Goal: Task Accomplishment & Management: Manage account settings

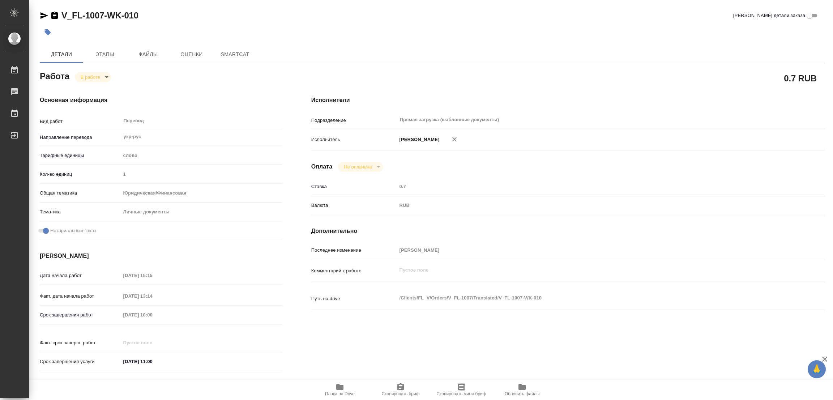
type textarea "x"
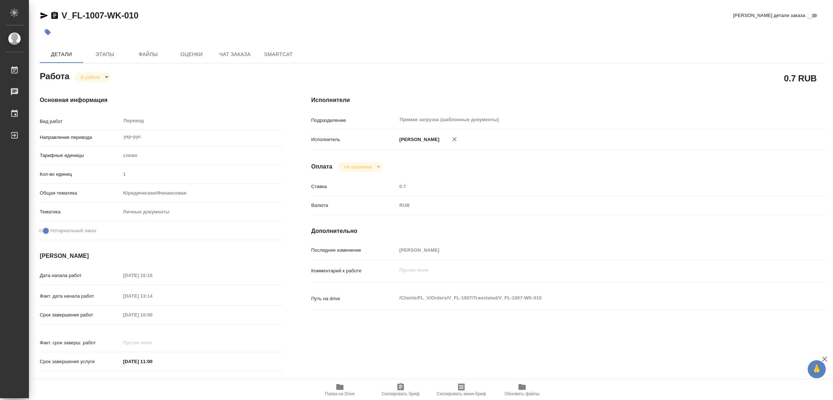
type textarea "x"
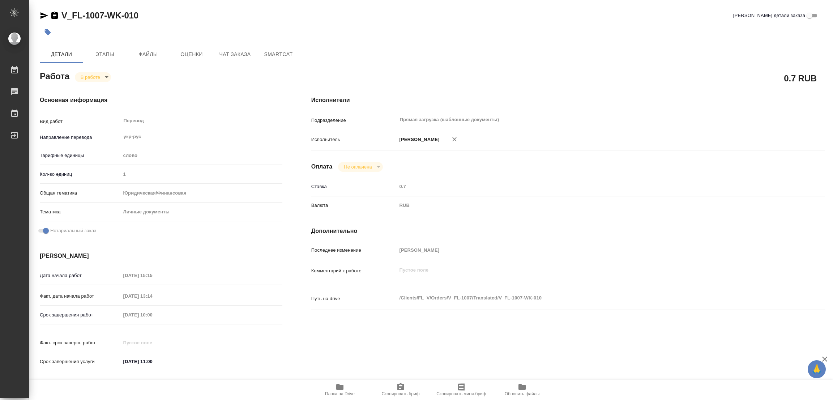
type textarea "x"
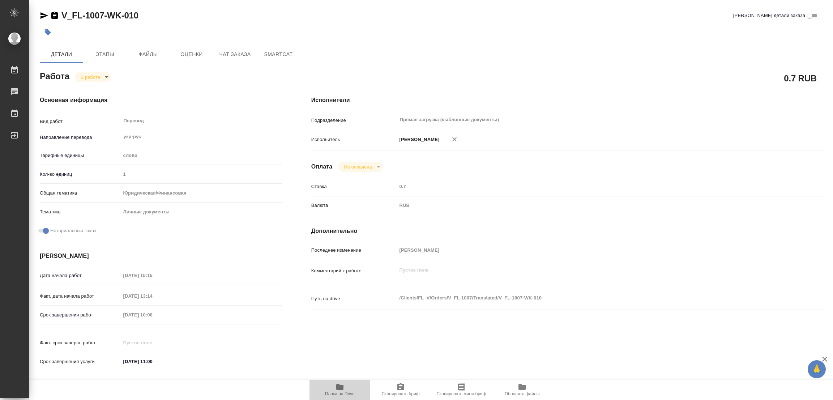
click at [336, 388] on icon "button" at bounding box center [339, 387] width 7 height 6
type textarea "x"
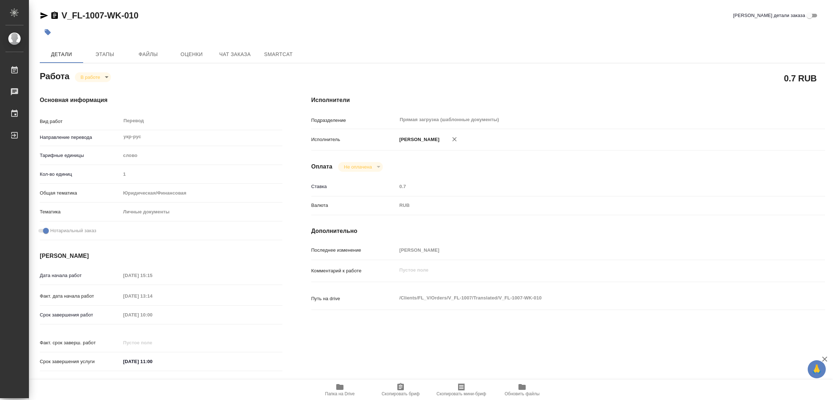
type textarea "x"
click at [109, 52] on span "Этапы" at bounding box center [104, 54] width 35 height 9
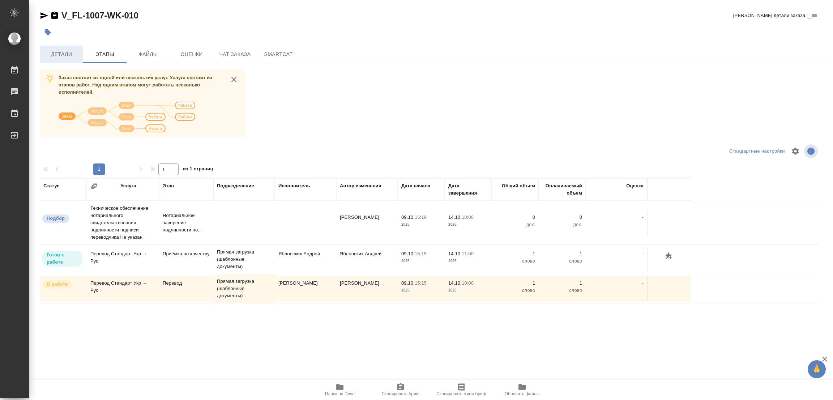
click at [66, 55] on span "Детали" at bounding box center [61, 54] width 35 height 9
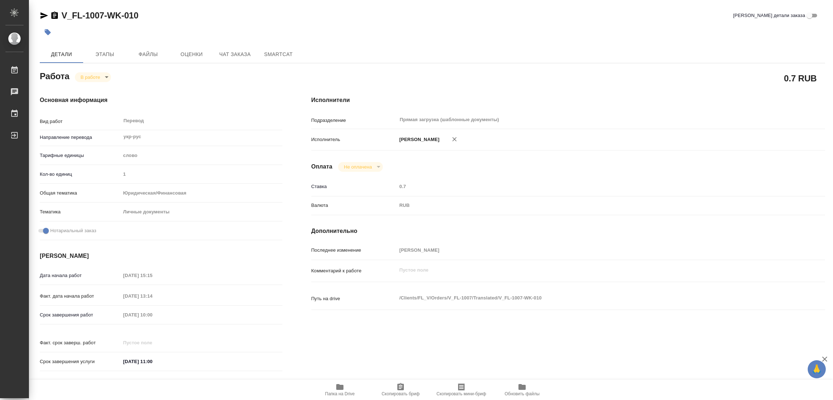
type textarea "x"
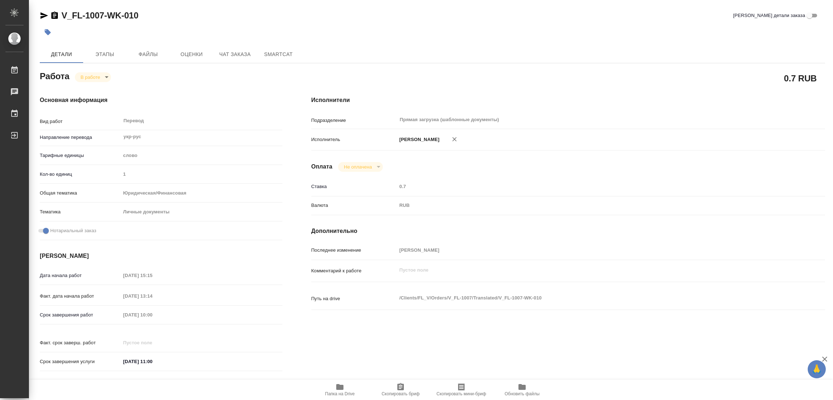
type textarea "x"
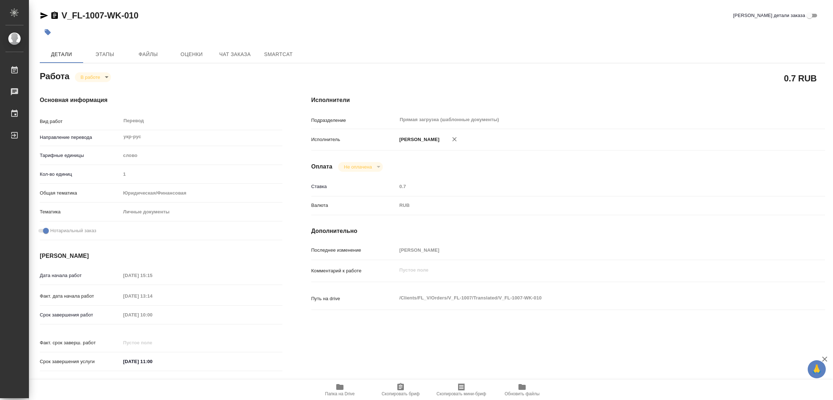
type textarea "x"
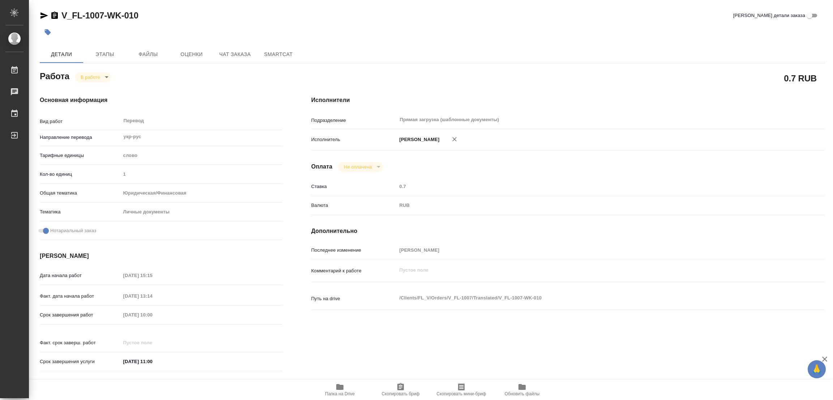
type textarea "x"
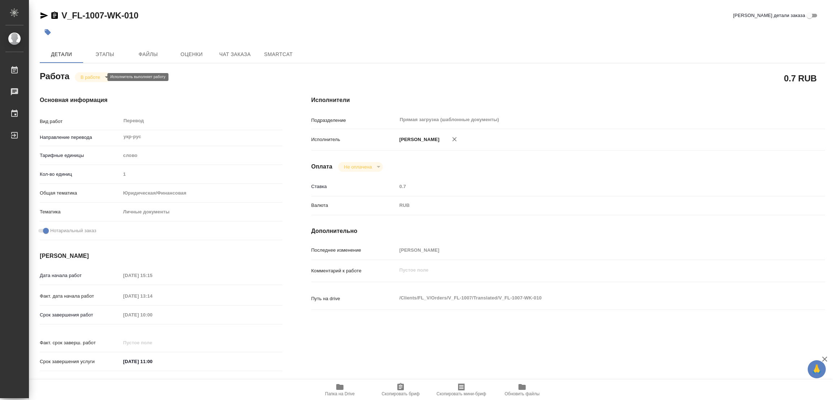
click at [86, 76] on body "🙏 .cls-1 fill:#fff; AWATERA Popova Galina Работы 0 Чаты График Выйти V_FL-1007-…" at bounding box center [416, 200] width 833 height 400
click at [86, 89] on button "Выполнен" at bounding box center [94, 89] width 26 height 8
click at [45, 29] on icon "button" at bounding box center [47, 32] width 7 height 7
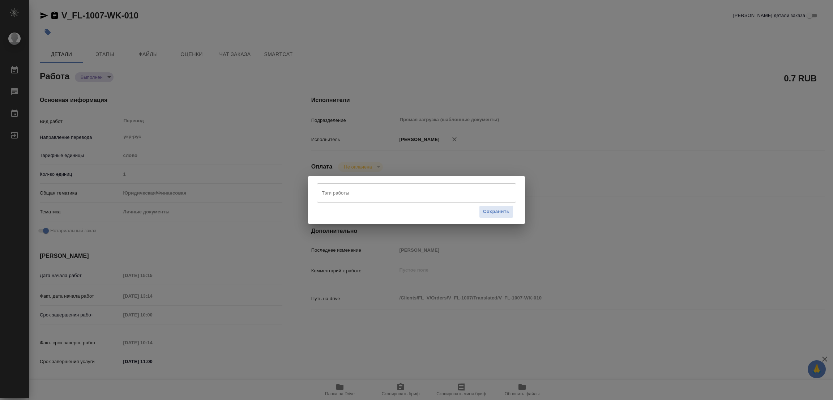
type textarea "x"
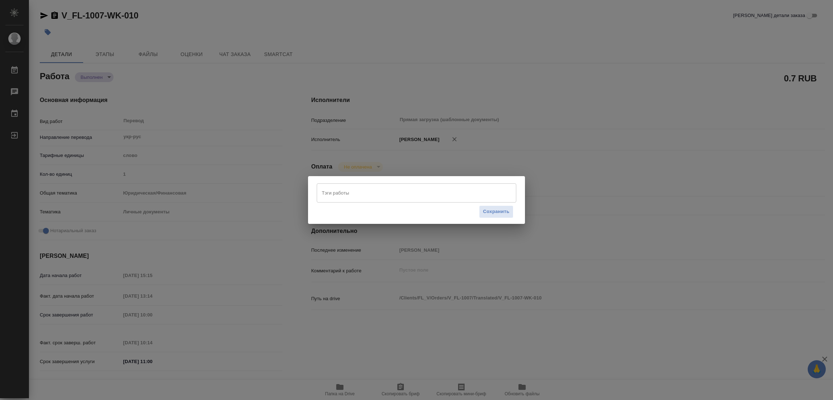
type textarea "x"
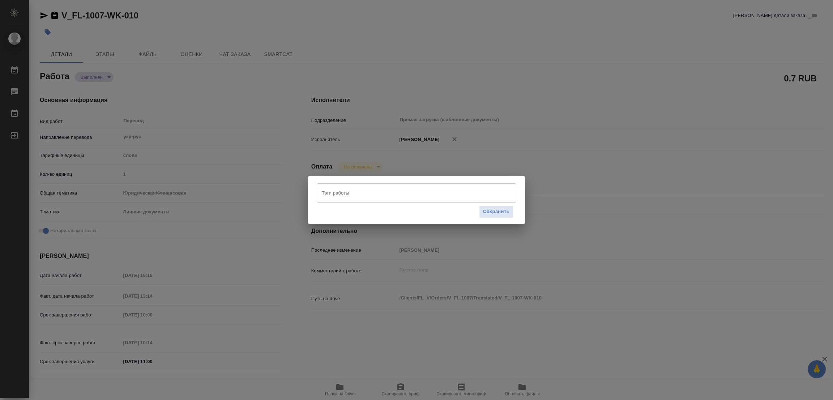
click at [339, 193] on input "Тэги работы" at bounding box center [409, 192] width 179 height 12
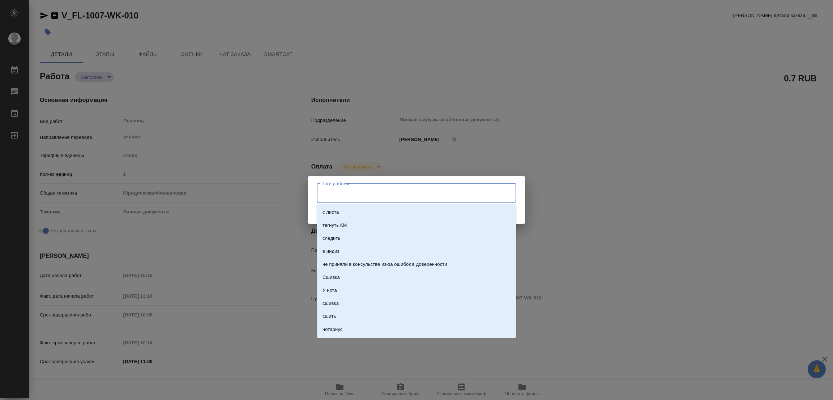
type textarea "x"
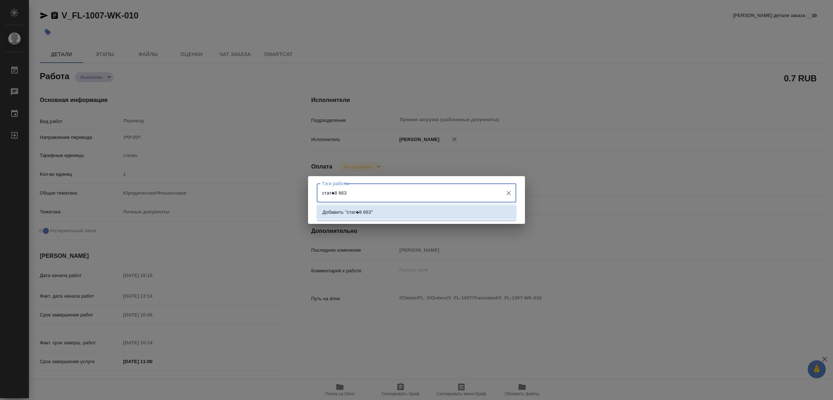
click at [335, 191] on input "стат♣8 663" at bounding box center [409, 192] width 179 height 12
type input "стат: 663"
click at [361, 210] on p "Добавить "стат: 663"" at bounding box center [345, 212] width 46 height 7
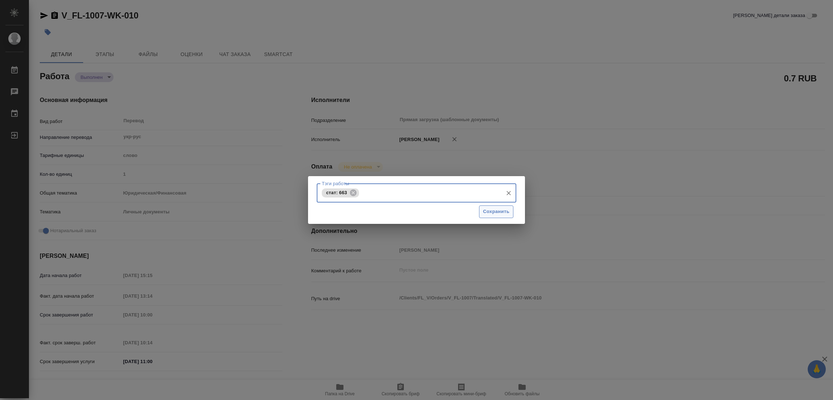
click at [498, 214] on span "Сохранить" at bounding box center [496, 211] width 26 height 8
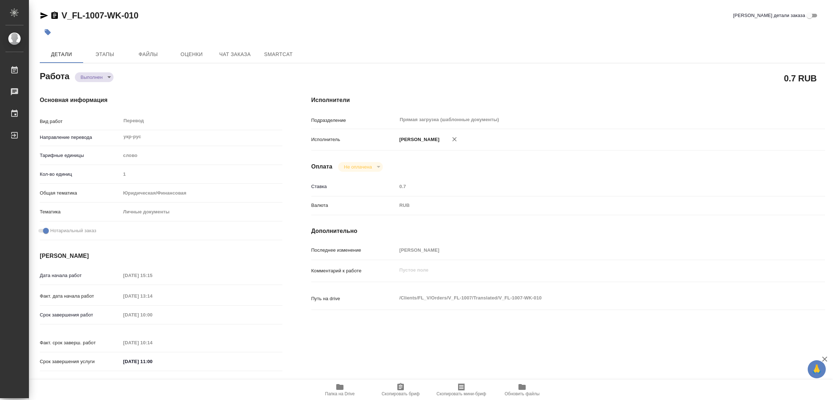
type input "completed"
type textarea "Перевод"
type textarea "x"
type input "укр-рус"
type input "5a8b1489cc6b4906c91bfd90"
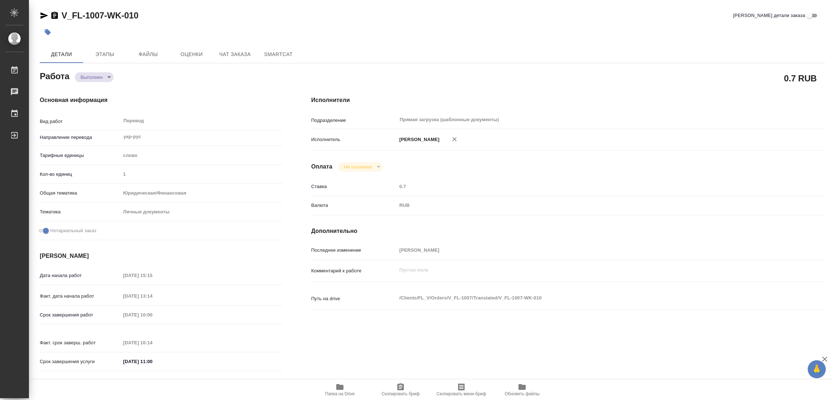
type input "1"
type input "yr-fn"
type input "5a8b8b956a9677013d343cfe"
checkbox input "true"
type input "09.10.2025 15:15"
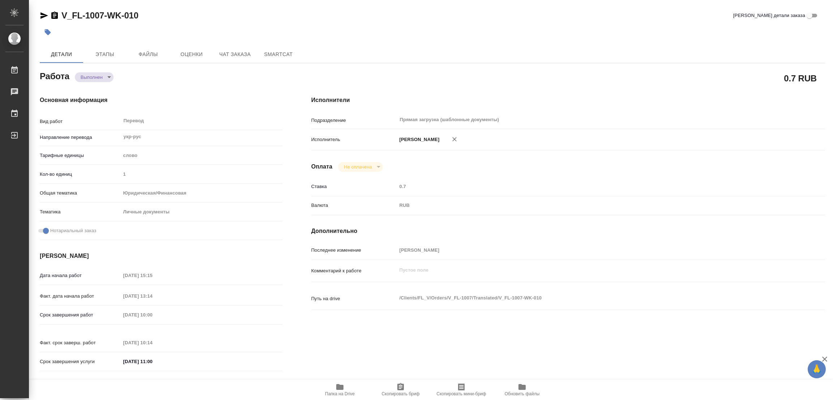
type input "13.10.2025 13:14"
type input "14.10.2025 10:00"
type input "14.10.2025 10:14"
type input "14.10.2025 11:00"
type input "Прямая загрузка (шаблонные документы)"
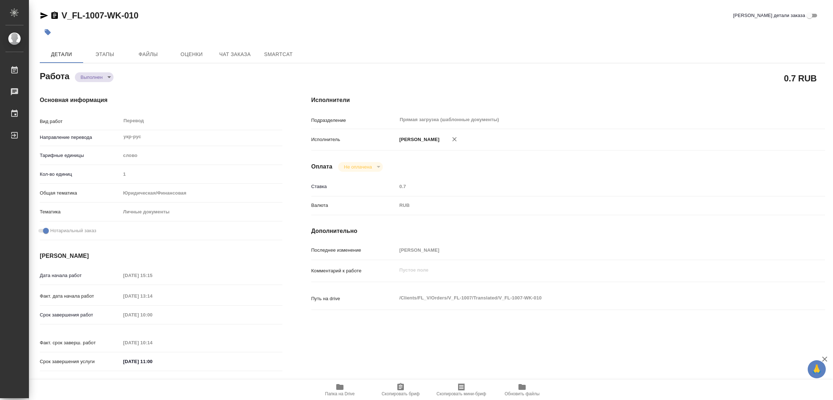
type input "notPayed"
type input "0.7"
type input "RUB"
type input "Попова Галина"
type textarea "x"
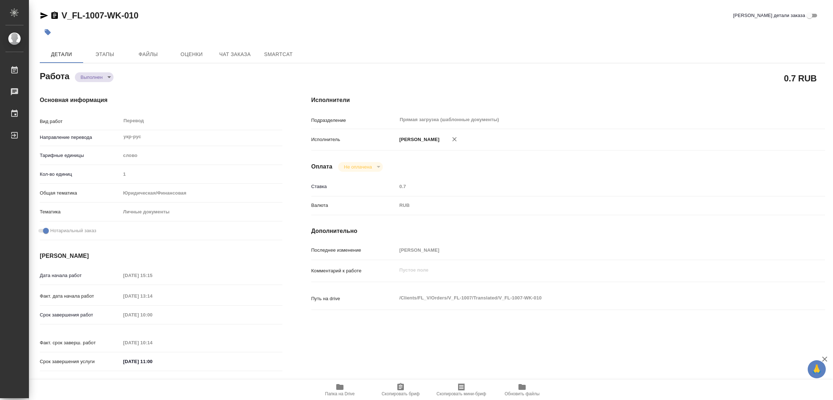
type textarea "/Clients/FL_V/Orders/V_FL-1007/Translated/V_FL-1007-WK-010"
type textarea "x"
type input "V_FL-1007"
type input "Перевод Стандарт"
type input "Корректура, Постредактура машинного перевода, Редактура, Перевод, Приёмка по ка…"
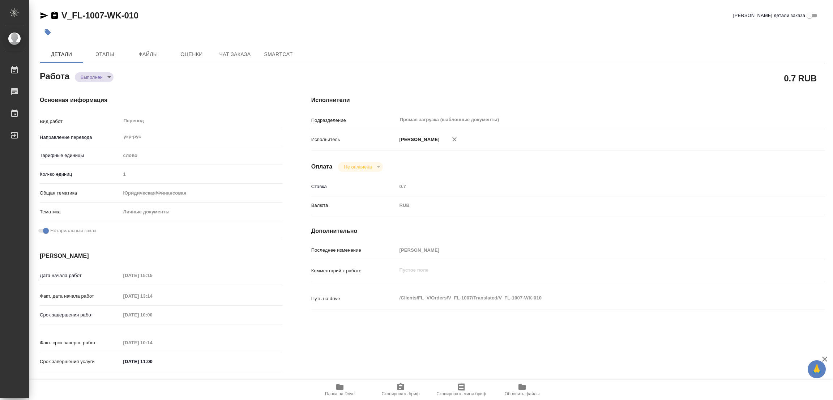
type input "[PERSON_NAME]"
type input "/Clients/FL_V/Orders/V_FL-1007"
type textarea "x"
type textarea "укр-русс и нз"
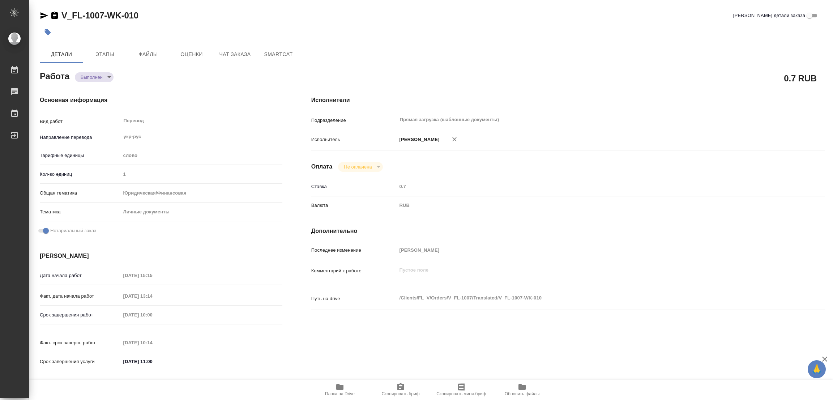
type textarea "x"
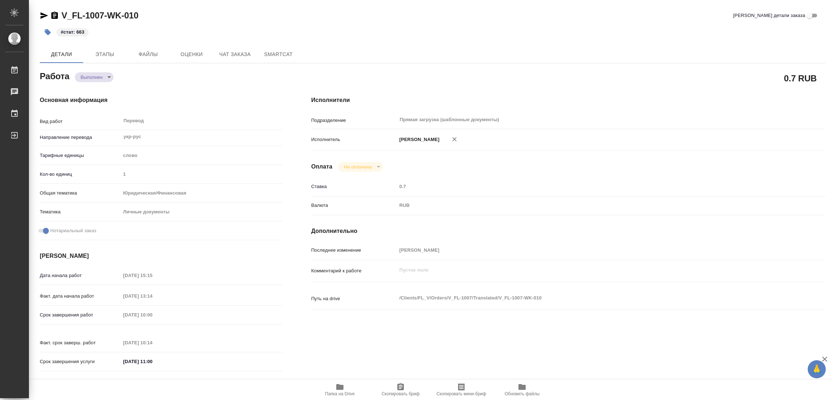
type textarea "x"
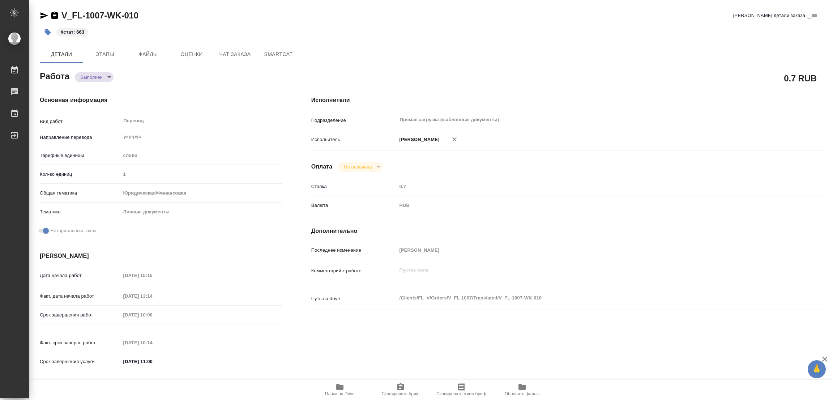
type textarea "x"
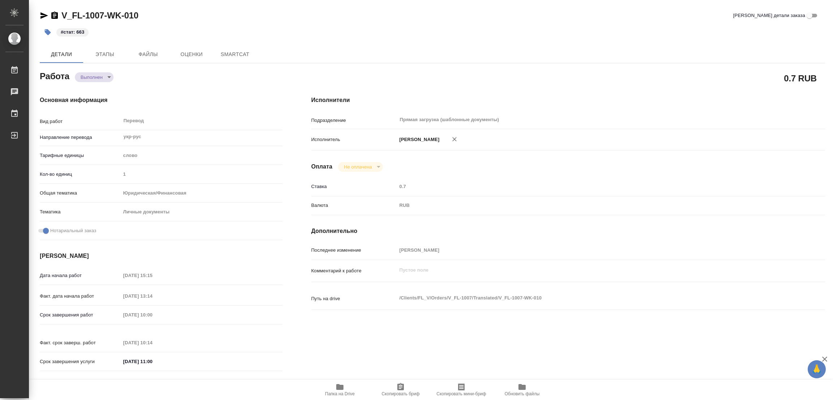
type textarea "x"
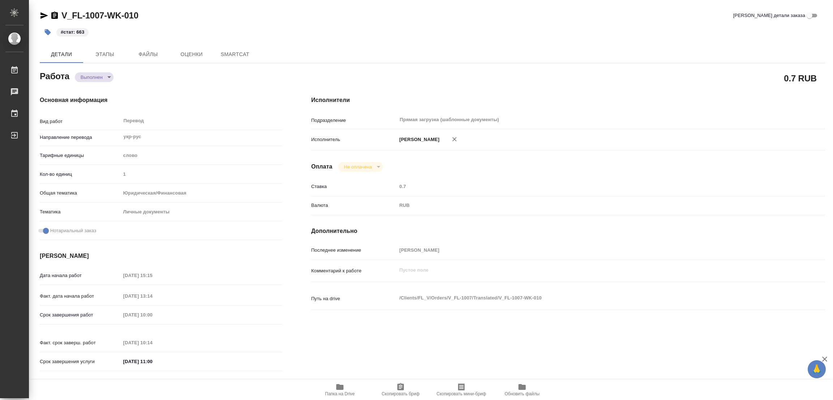
type textarea "x"
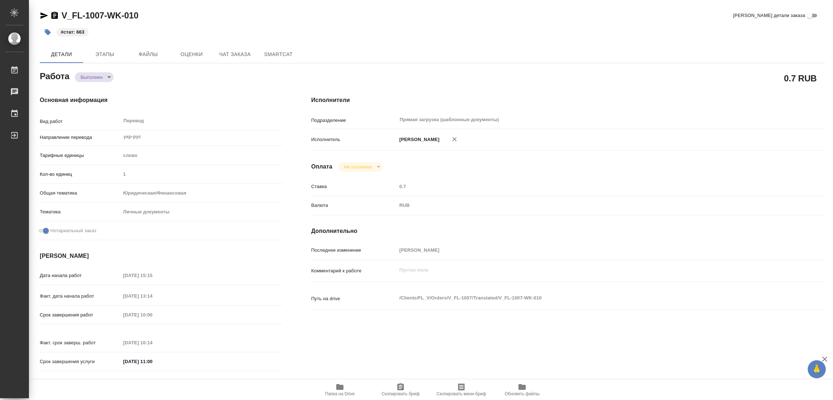
type textarea "x"
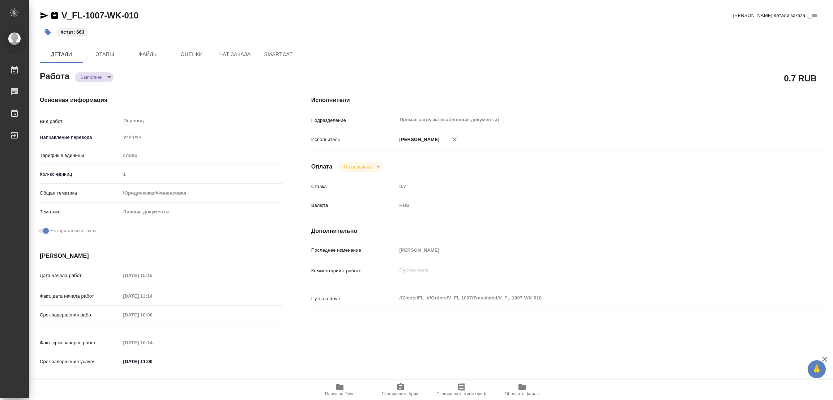
type textarea "x"
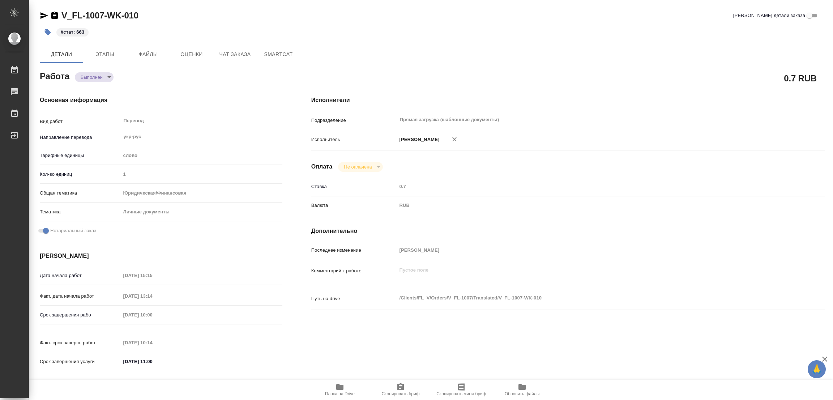
type textarea "x"
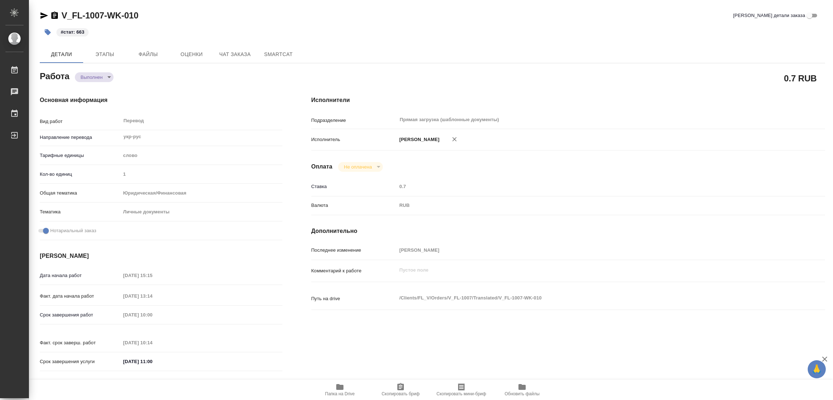
type textarea "x"
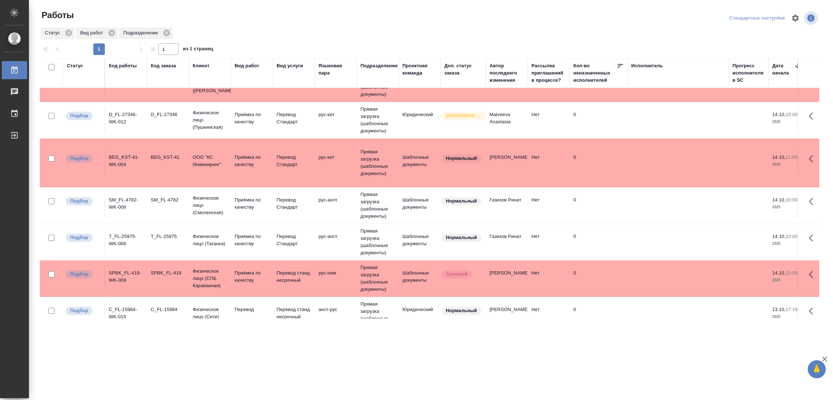
scroll to position [125, 0]
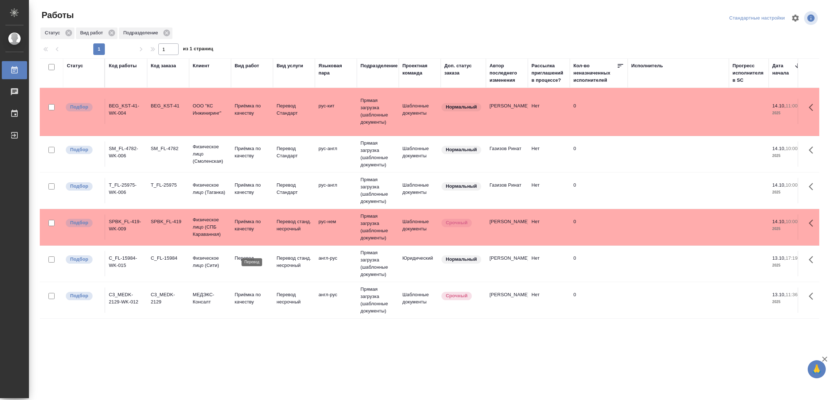
click at [240, 254] on p "Перевод" at bounding box center [252, 257] width 35 height 7
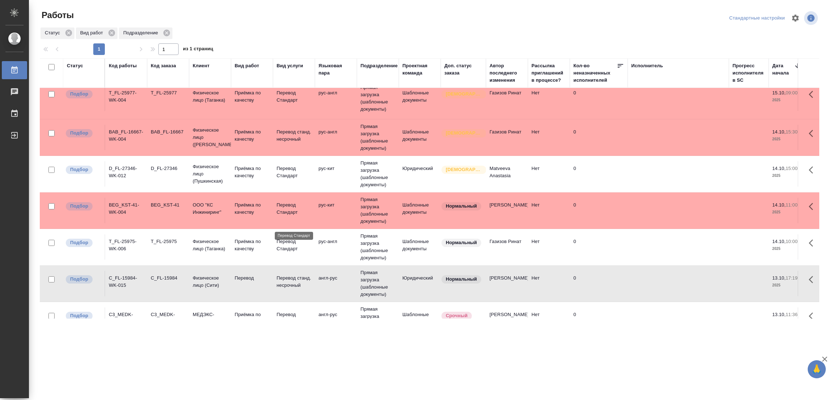
scroll to position [0, 0]
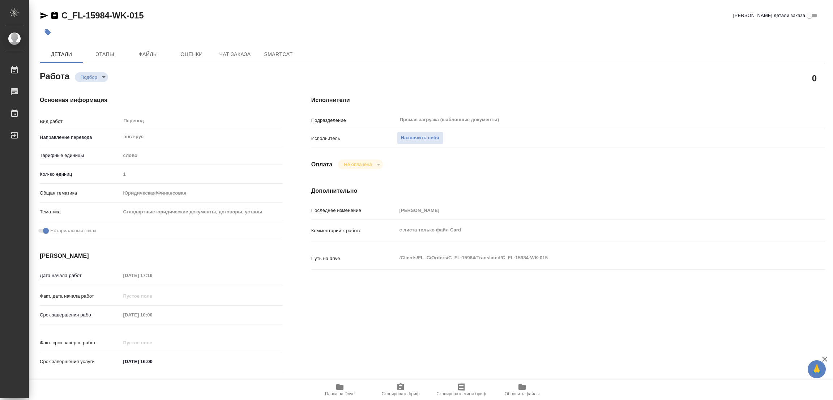
type textarea "x"
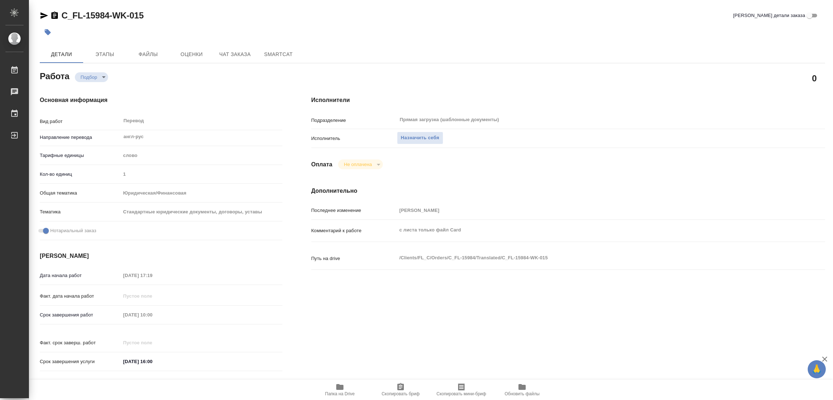
type textarea "x"
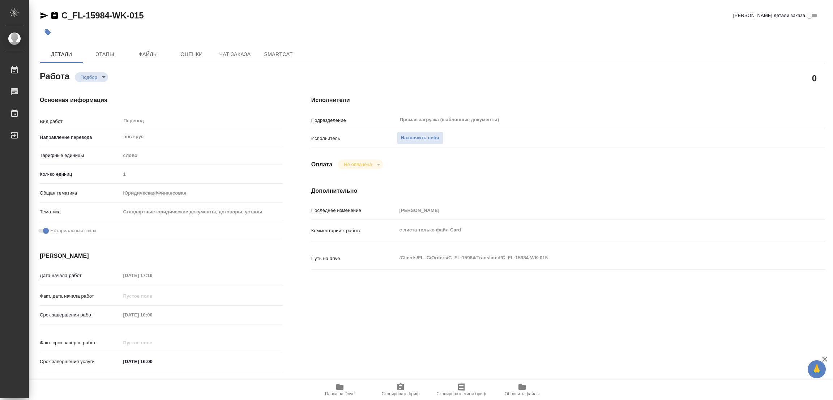
type textarea "x"
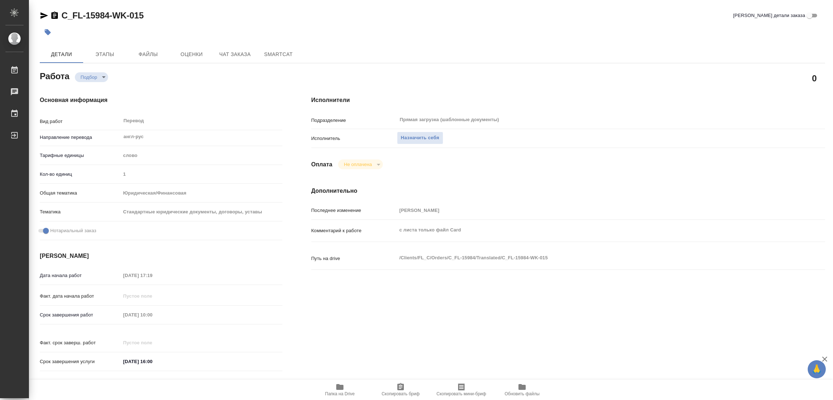
type textarea "x"
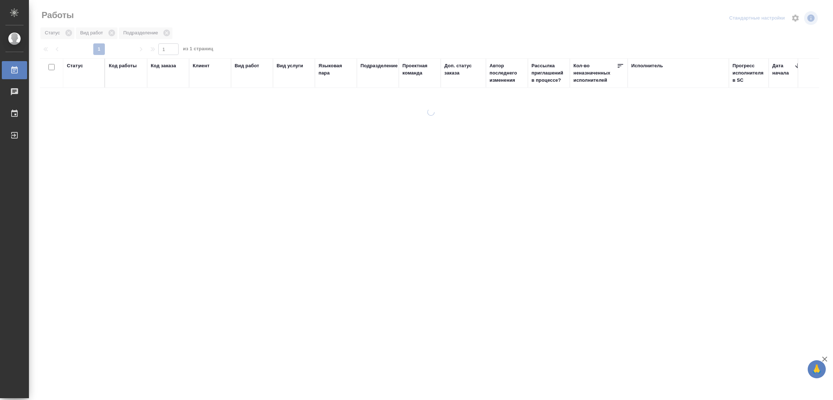
drag, startPoint x: 237, startPoint y: 18, endPoint x: 237, endPoint y: 22, distance: 4.0
click at [237, 22] on div at bounding box center [431, 161] width 804 height 322
